Goal: Navigation & Orientation: Find specific page/section

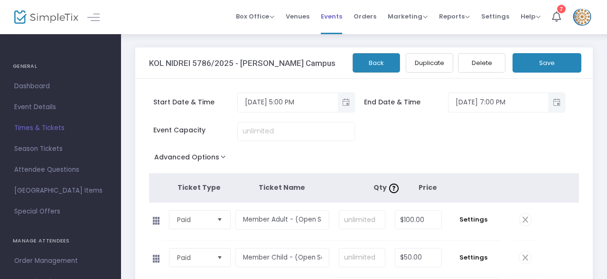
click at [340, 12] on span "Events" at bounding box center [331, 16] width 21 height 24
